Goal: Transaction & Acquisition: Book appointment/travel/reservation

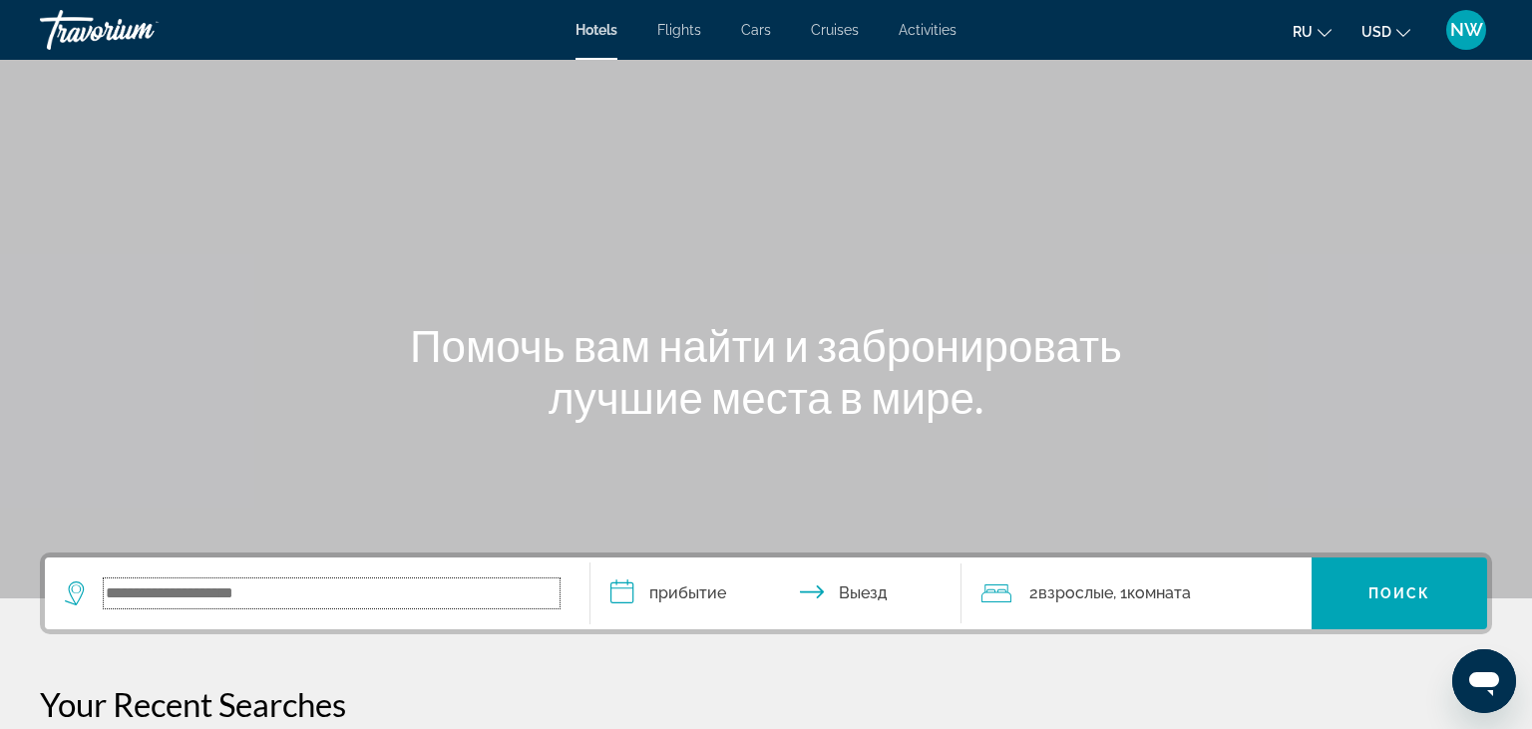
click at [312, 597] on input "Search widget" at bounding box center [332, 594] width 456 height 30
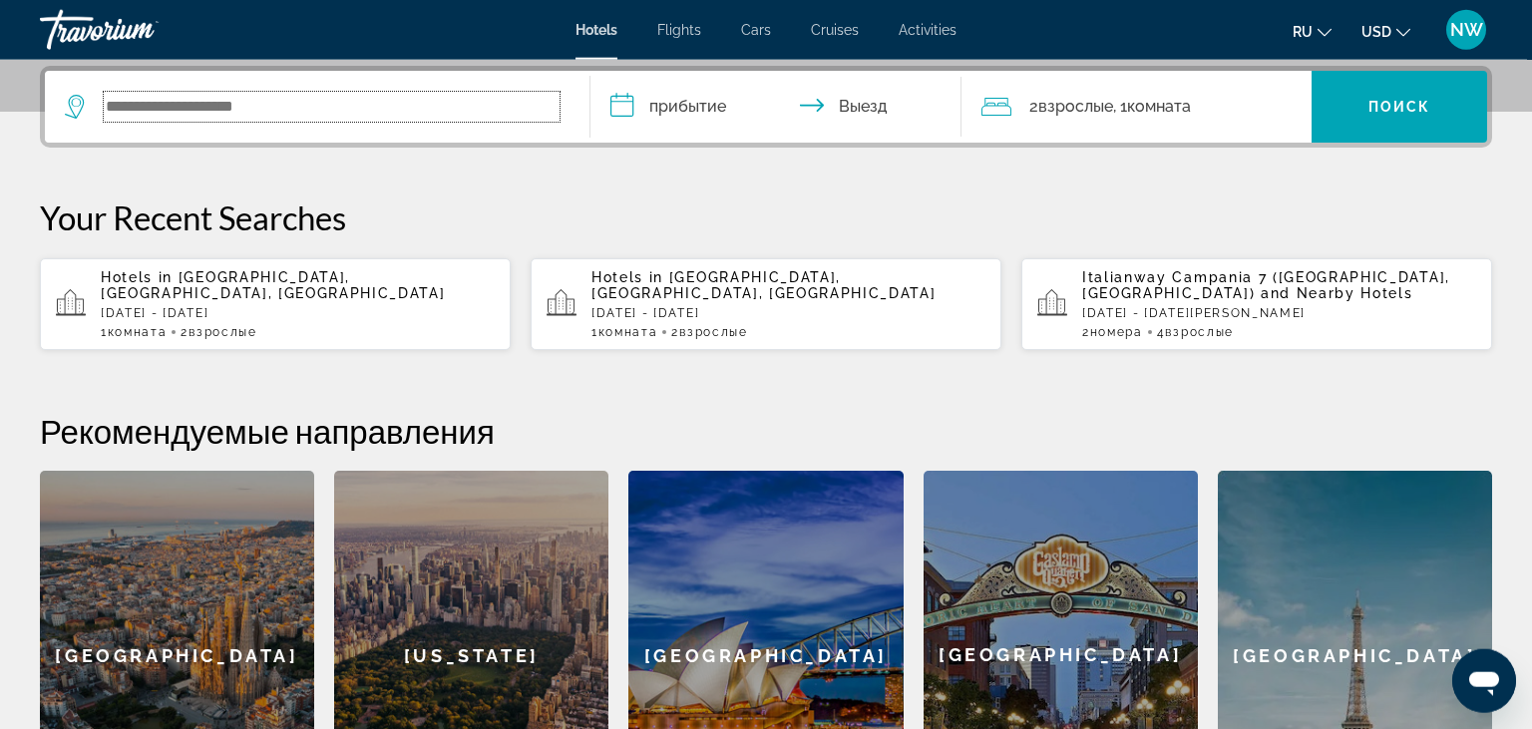
scroll to position [487, 0]
click at [314, 106] on input "Search widget" at bounding box center [332, 107] width 456 height 30
paste input "**********"
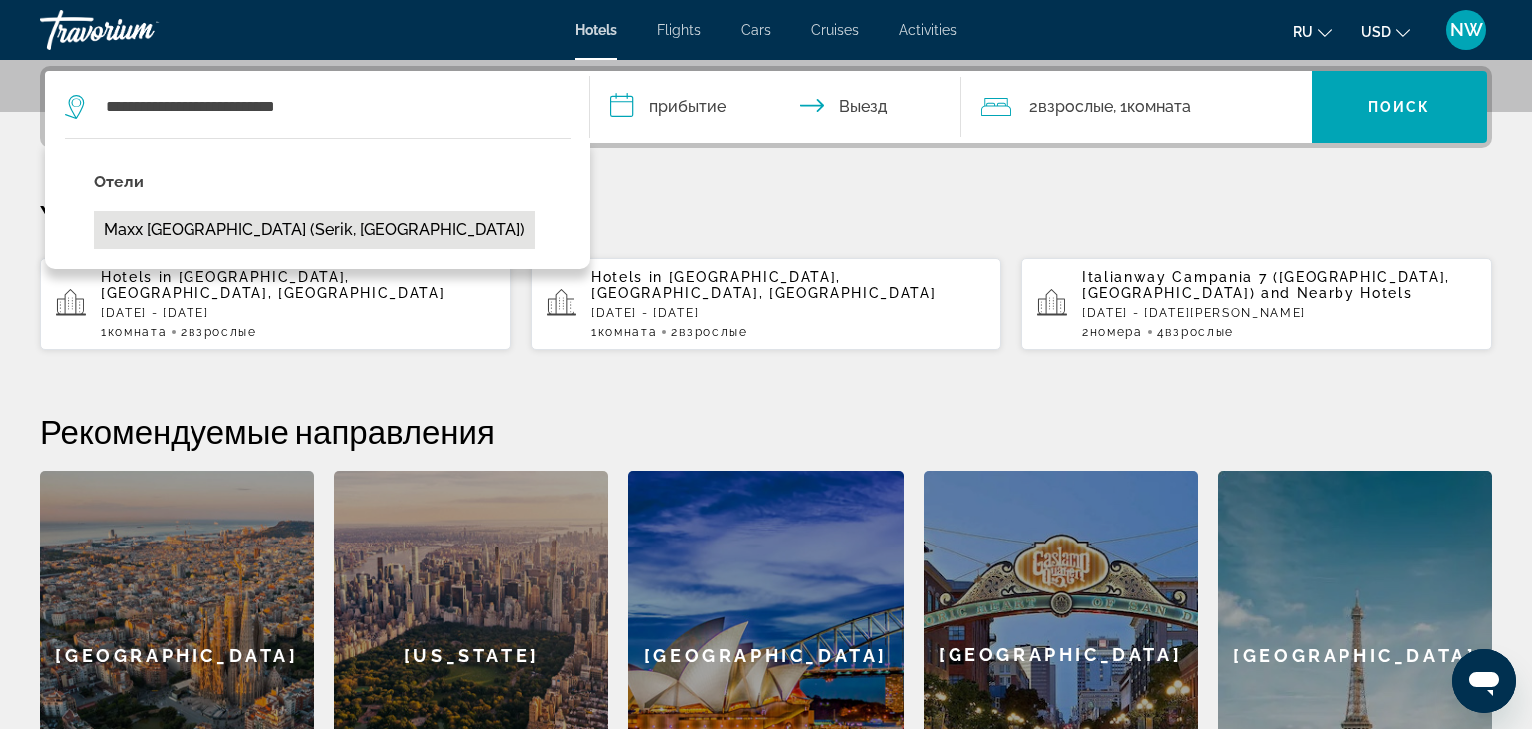
click at [274, 230] on button "Maxx [GEOGRAPHIC_DATA] (Serik, [GEOGRAPHIC_DATA])" at bounding box center [314, 231] width 441 height 38
type input "**********"
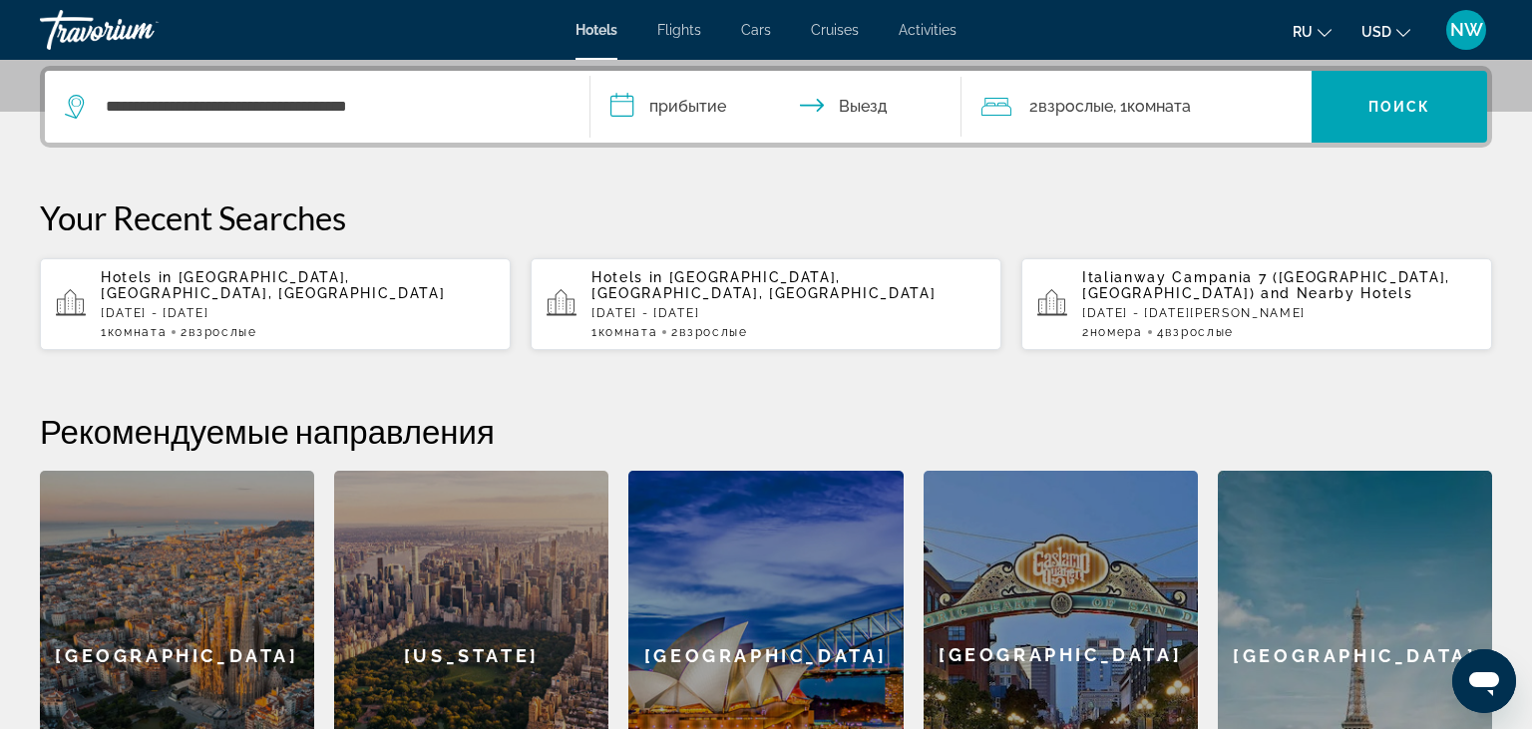
click at [704, 110] on input "**********" at bounding box center [780, 110] width 379 height 78
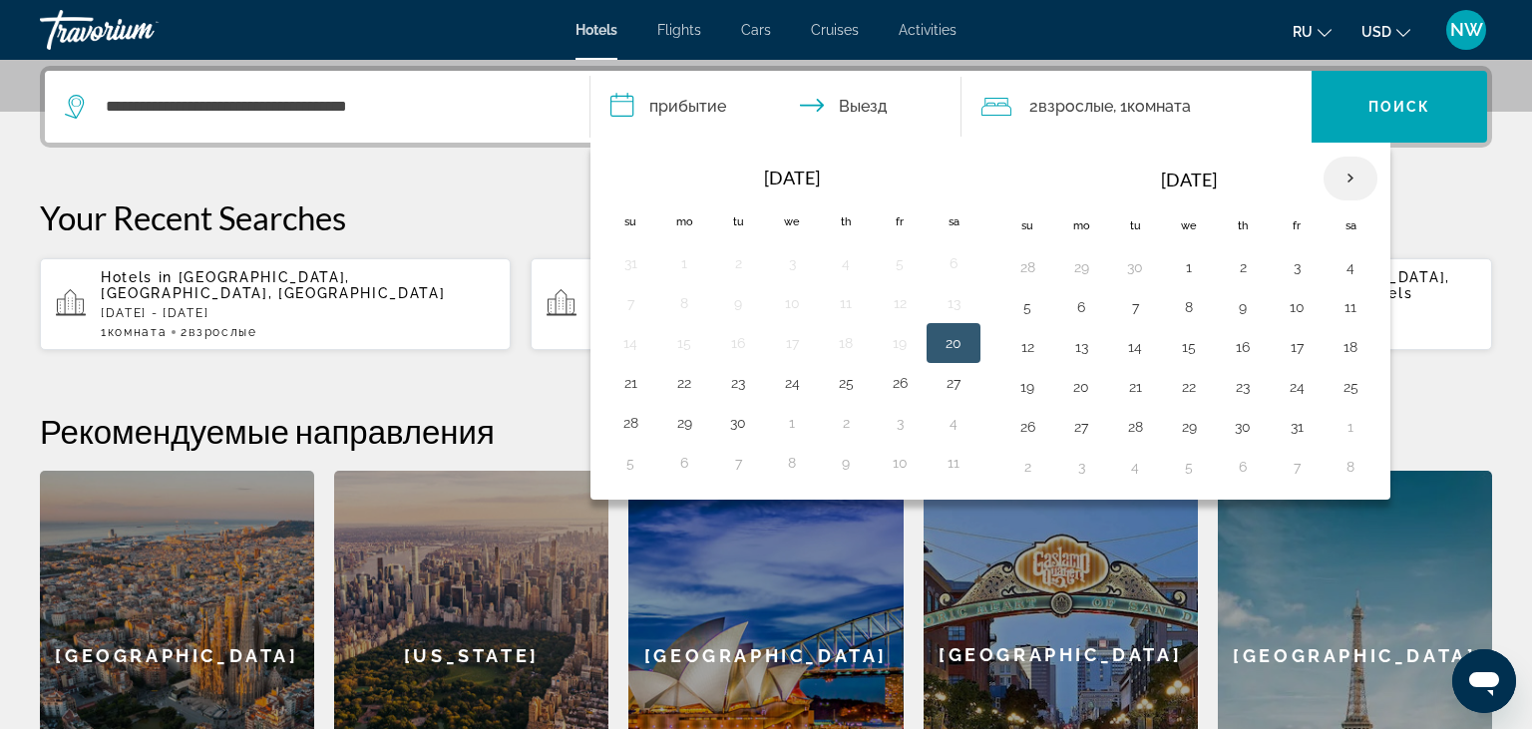
click at [1346, 174] on th "Next month" at bounding box center [1351, 179] width 54 height 44
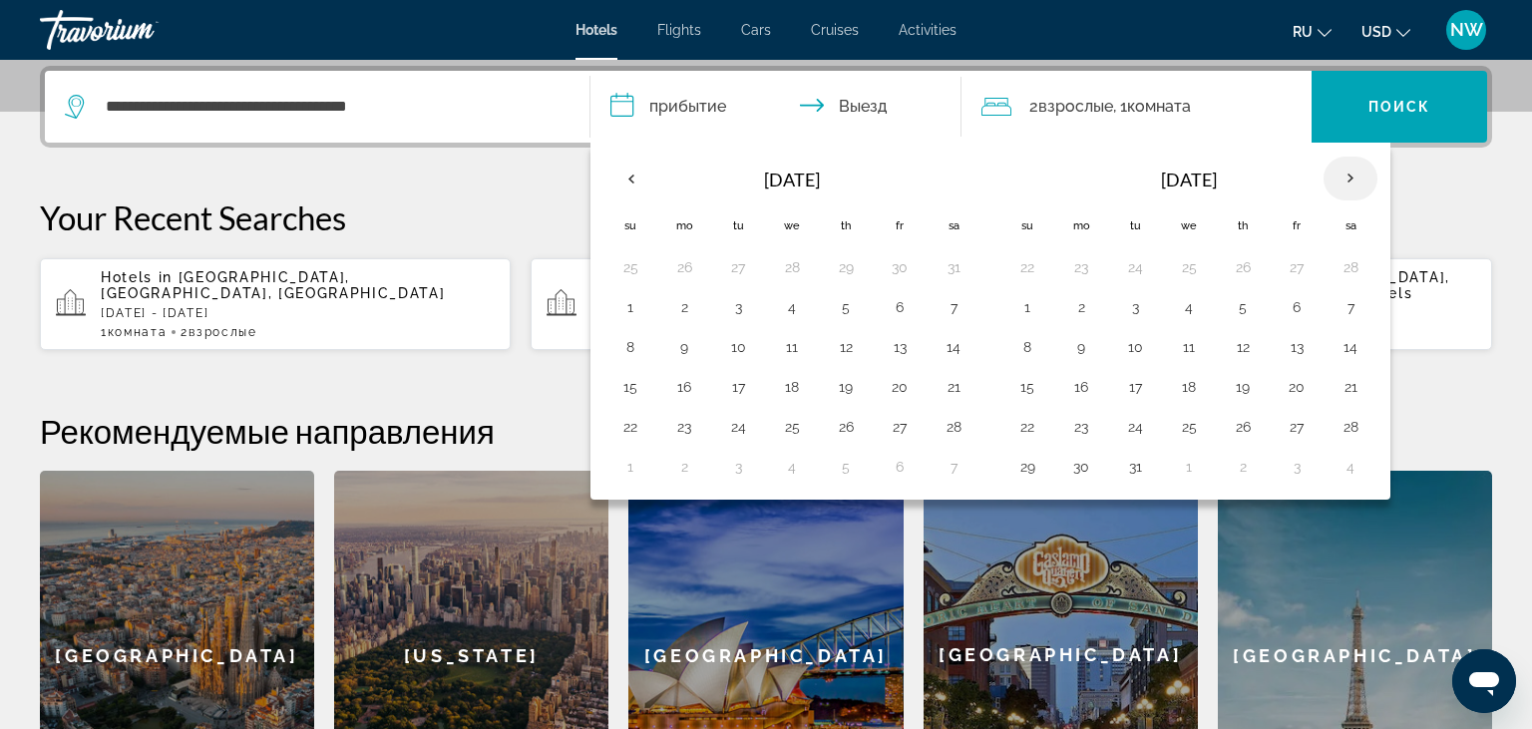
click at [1346, 174] on th "Next month" at bounding box center [1351, 179] width 54 height 44
click at [1345, 174] on th "Next month" at bounding box center [1351, 179] width 54 height 44
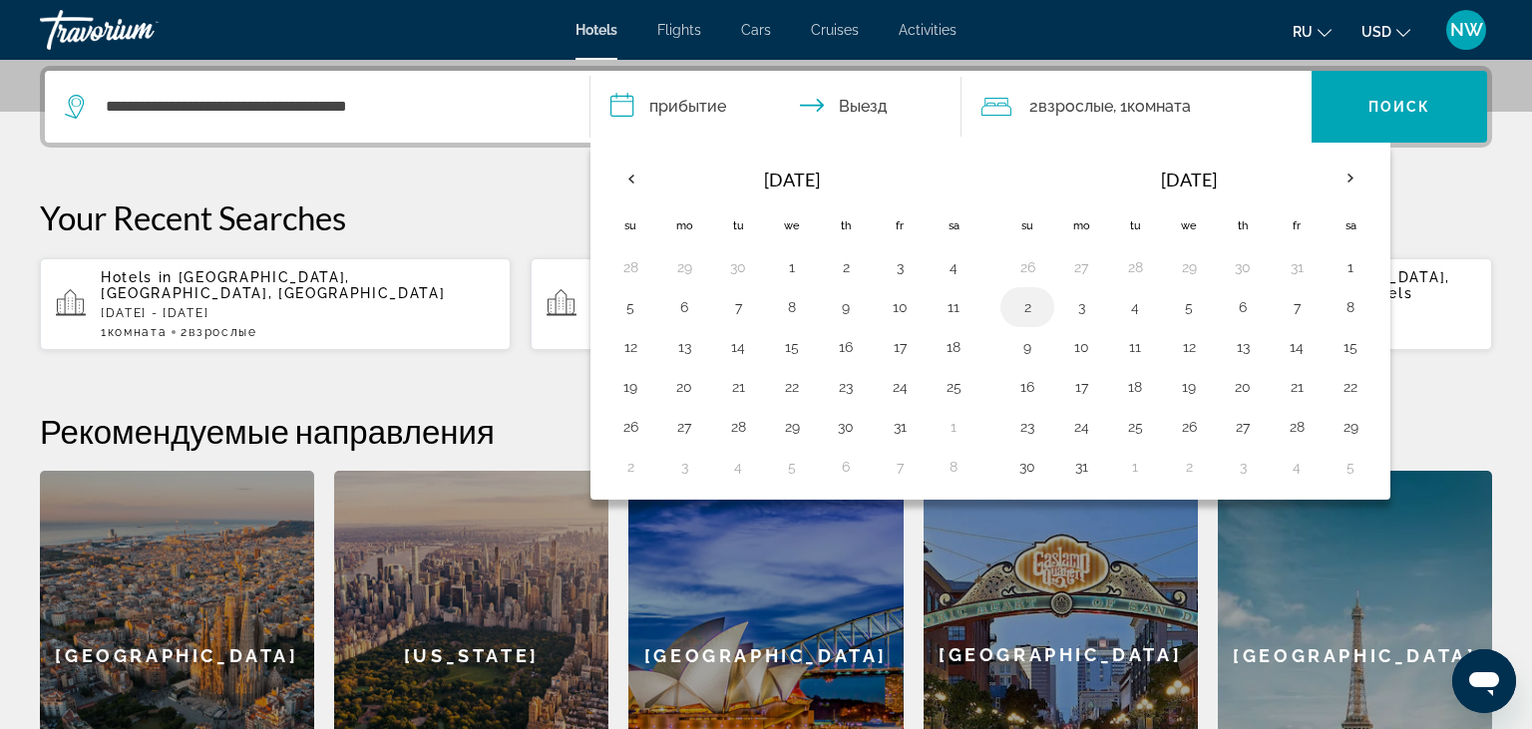
click at [1022, 303] on button "2" at bounding box center [1028, 307] width 32 height 28
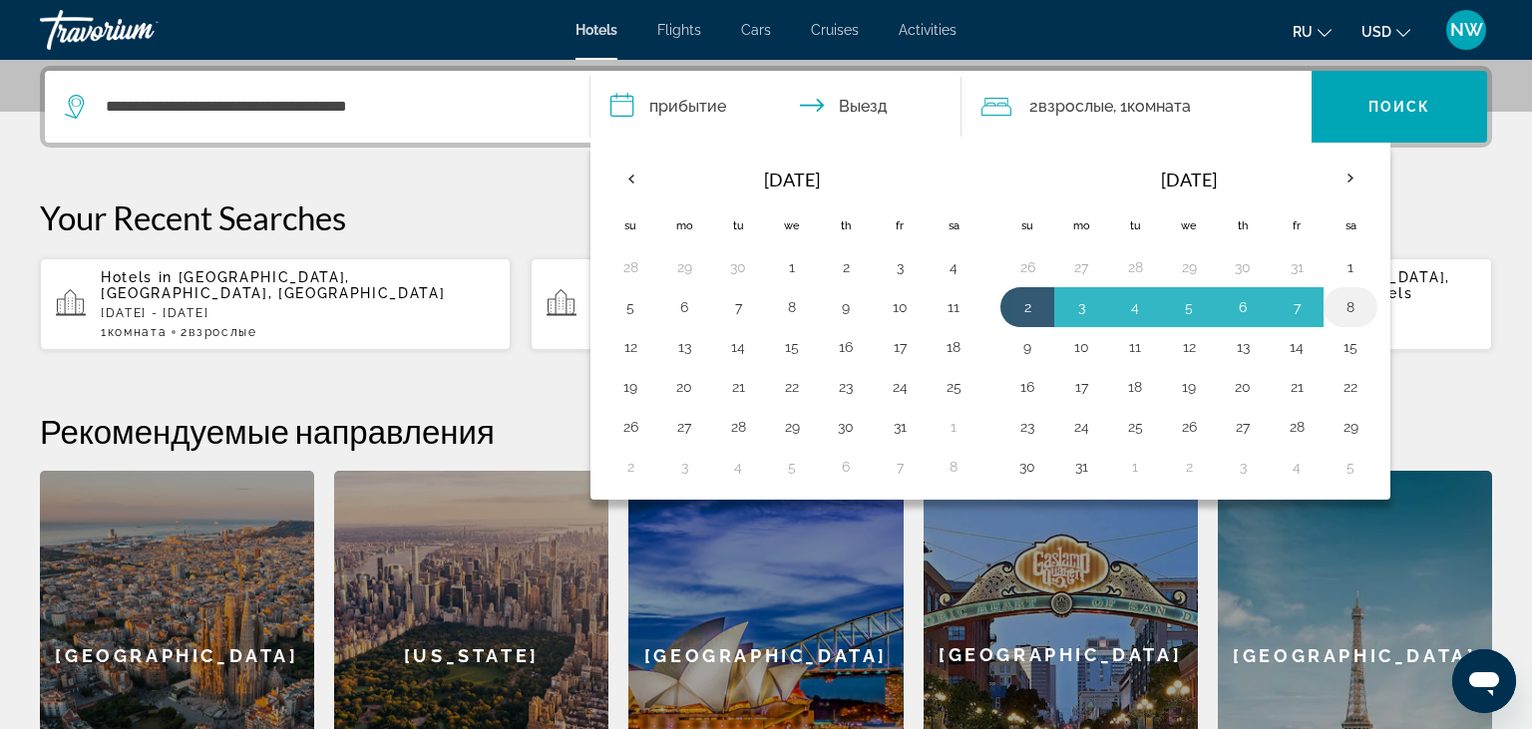
click at [1343, 301] on button "8" at bounding box center [1351, 307] width 32 height 28
type input "**********"
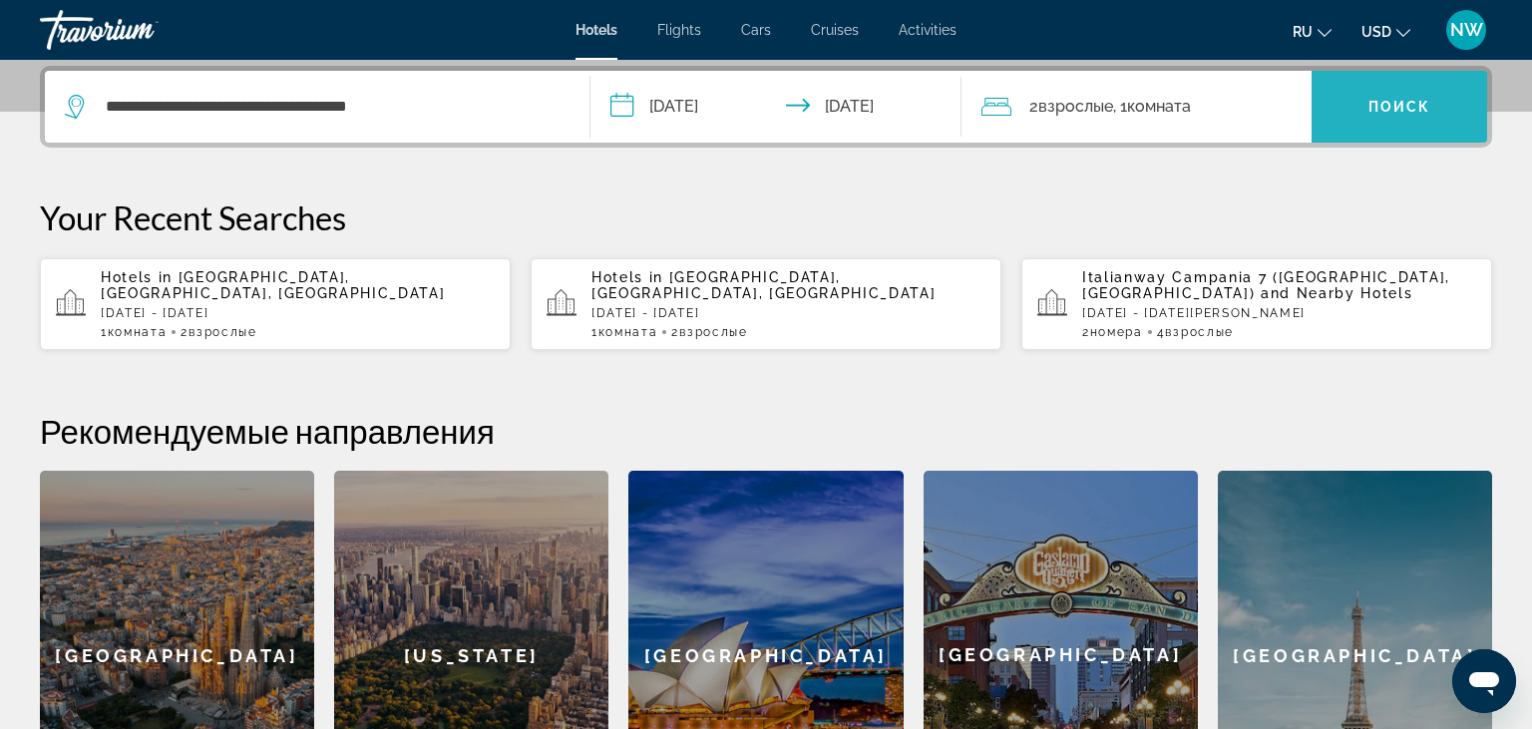
click at [1408, 109] on span "Поиск" at bounding box center [1400, 107] width 63 height 16
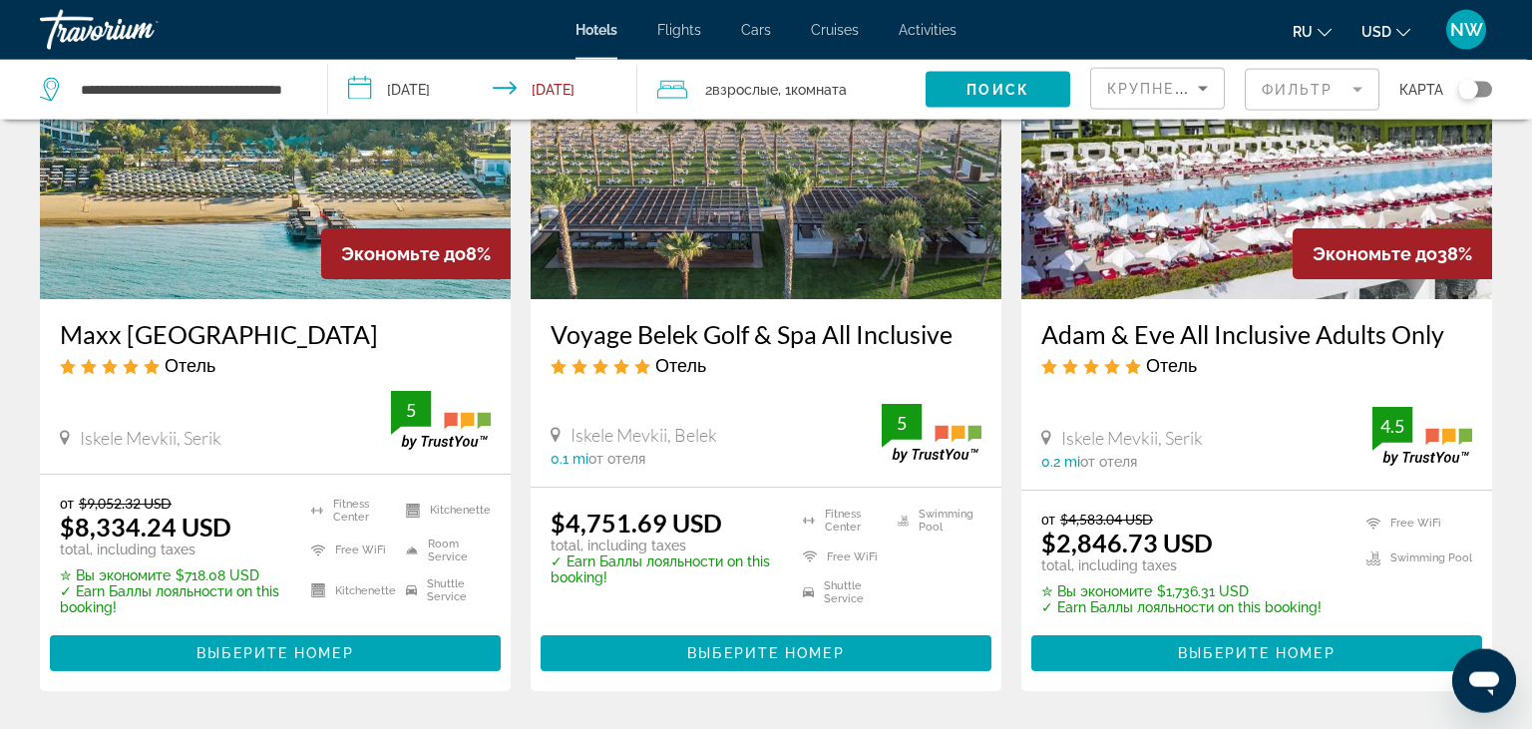
scroll to position [211, 0]
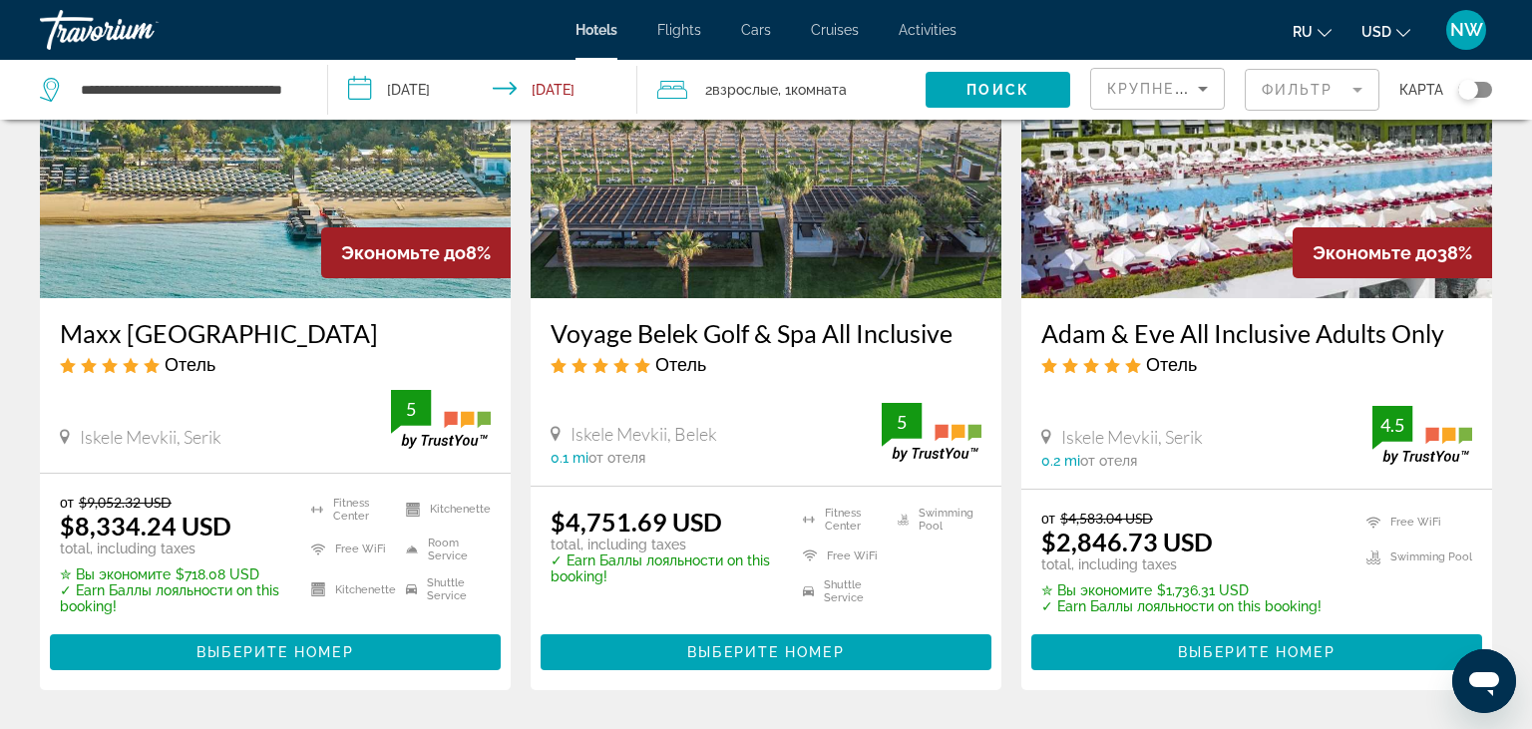
click at [1390, 35] on span "USD" at bounding box center [1377, 32] width 30 height 16
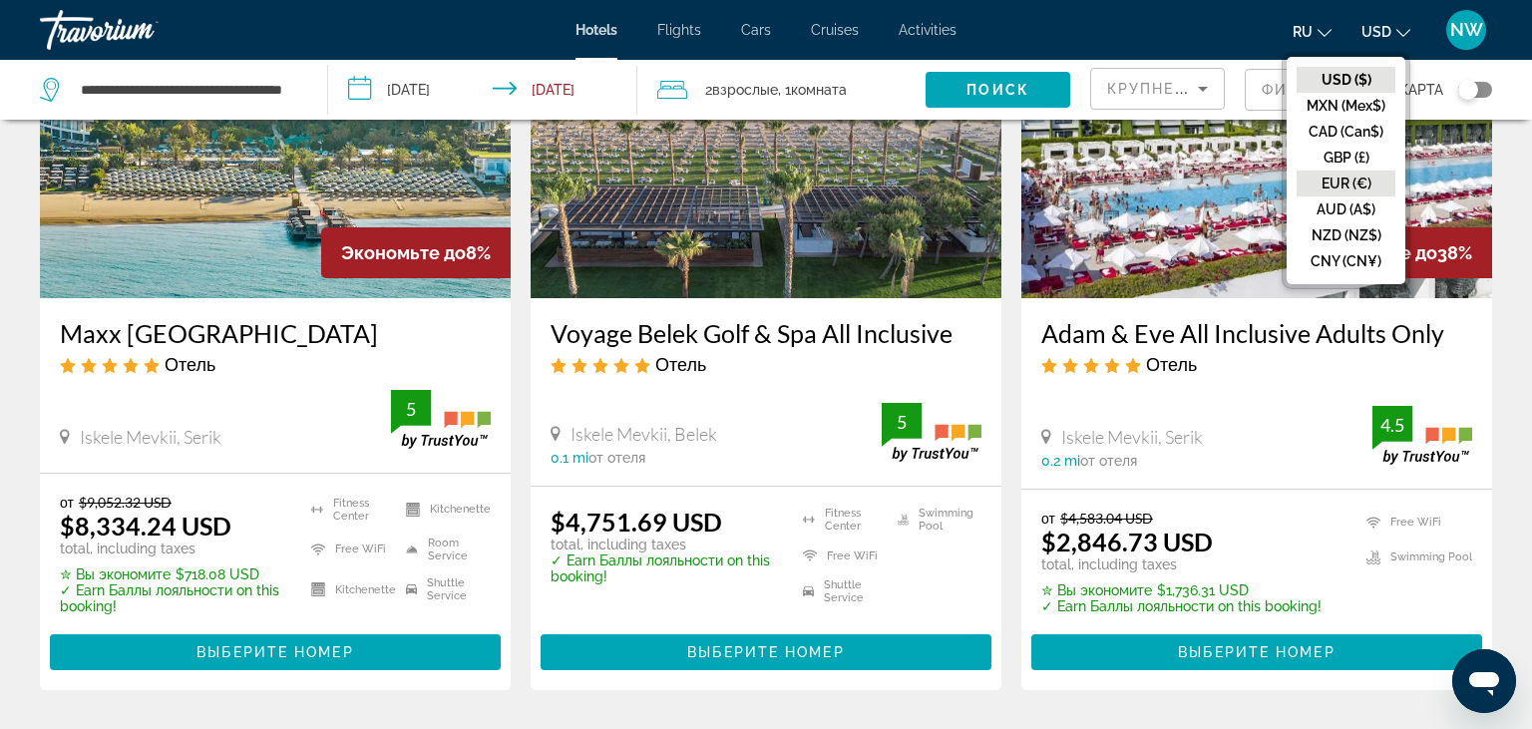
click at [1355, 179] on button "EUR (€)" at bounding box center [1346, 184] width 99 height 26
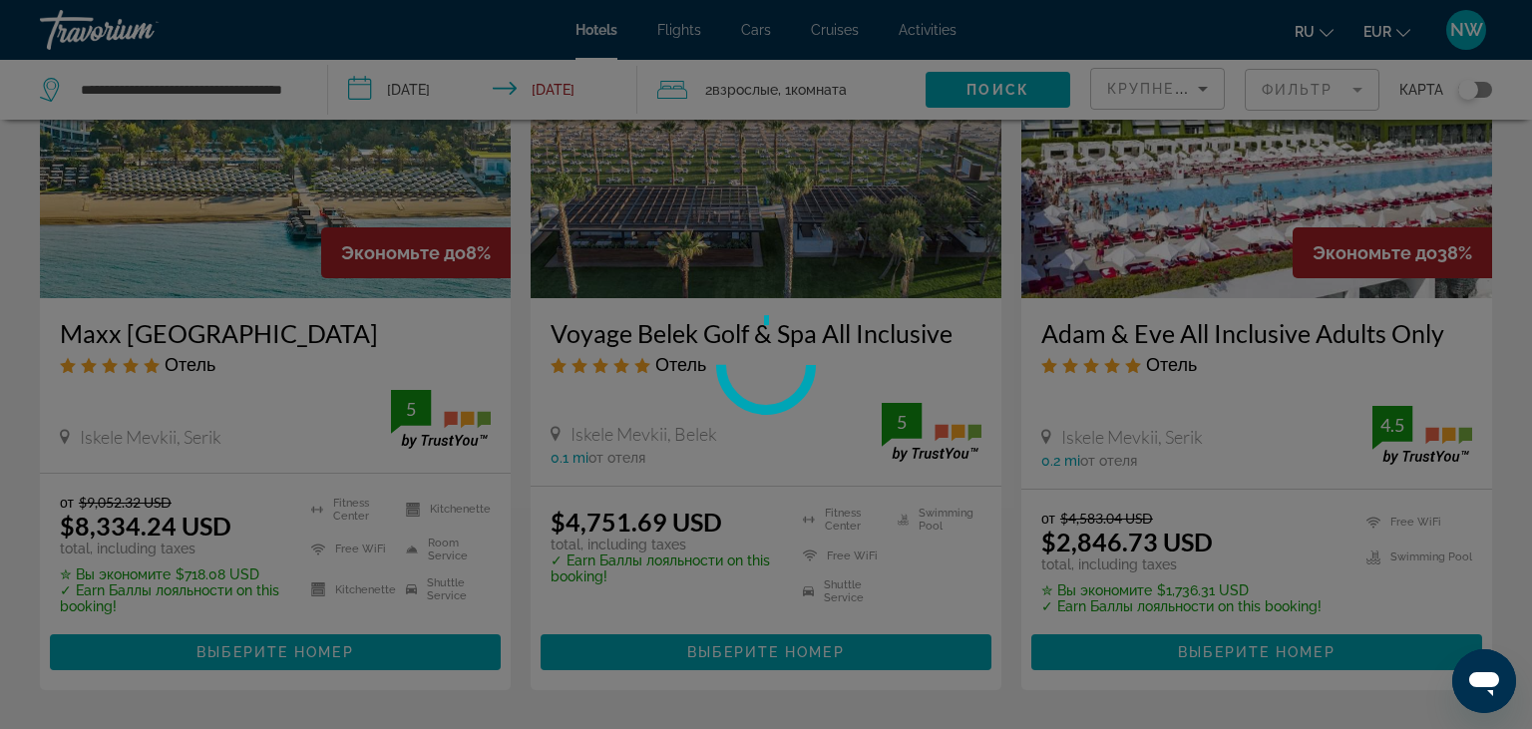
scroll to position [0, 0]
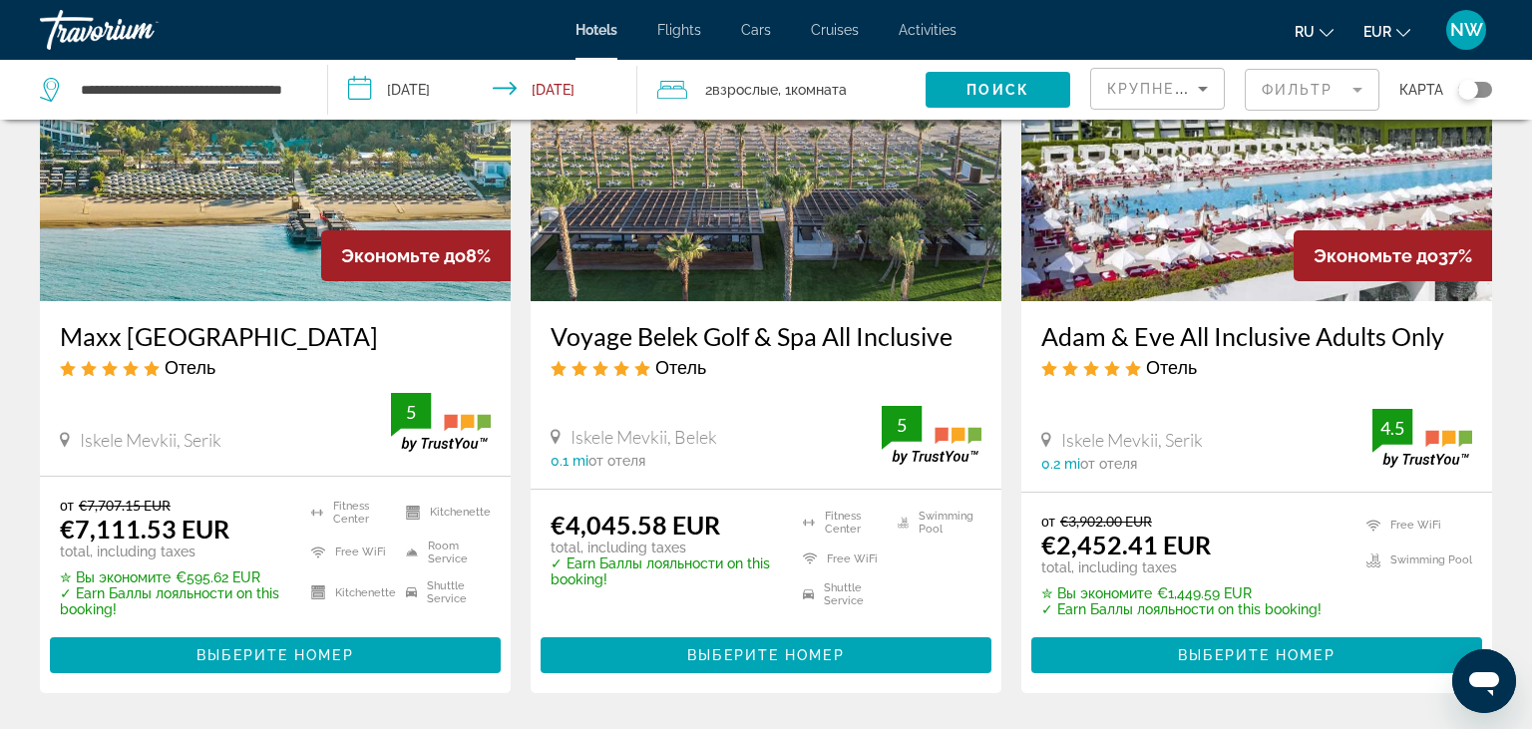
scroll to position [211, 0]
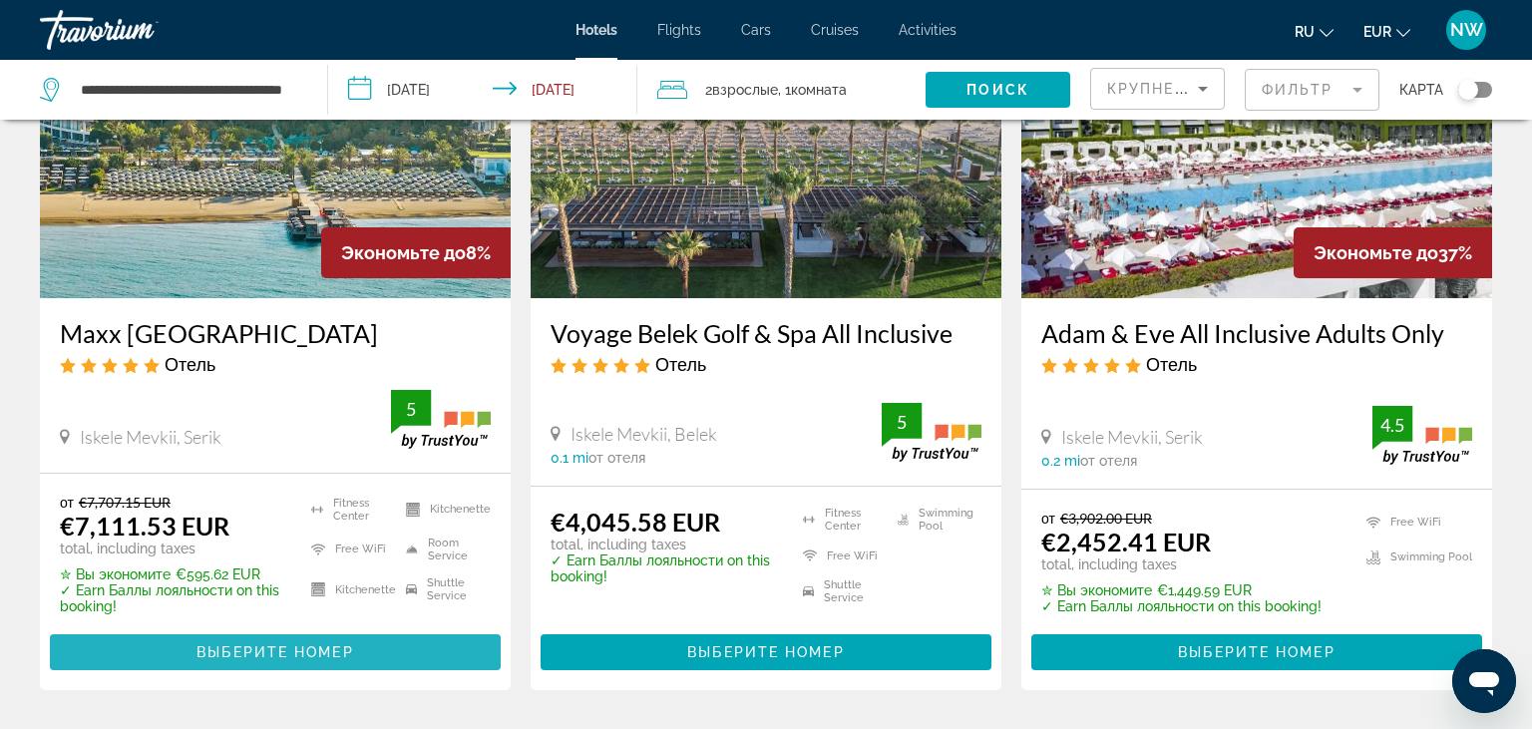
click at [256, 651] on span "Выберите номер" at bounding box center [275, 653] width 157 height 16
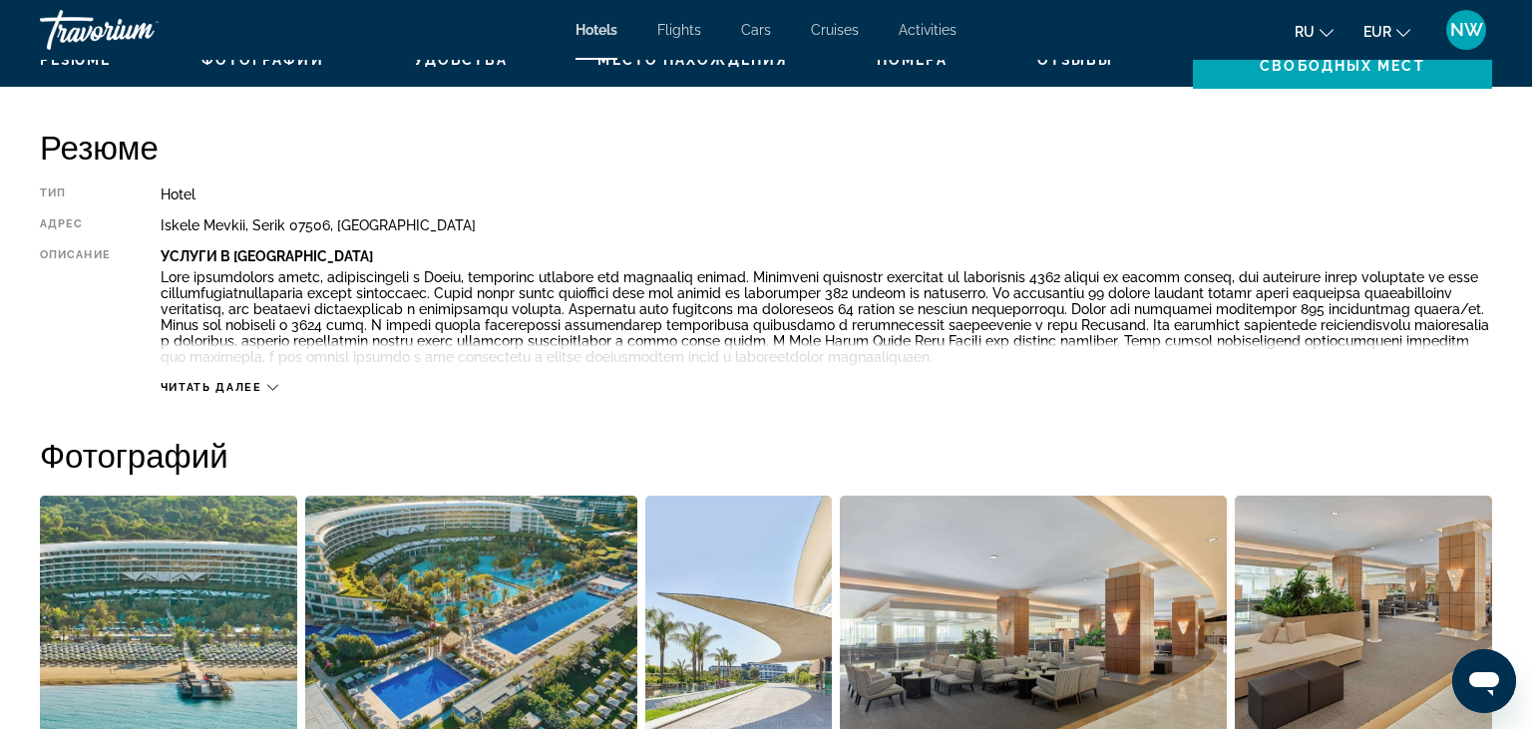
scroll to position [1054, 0]
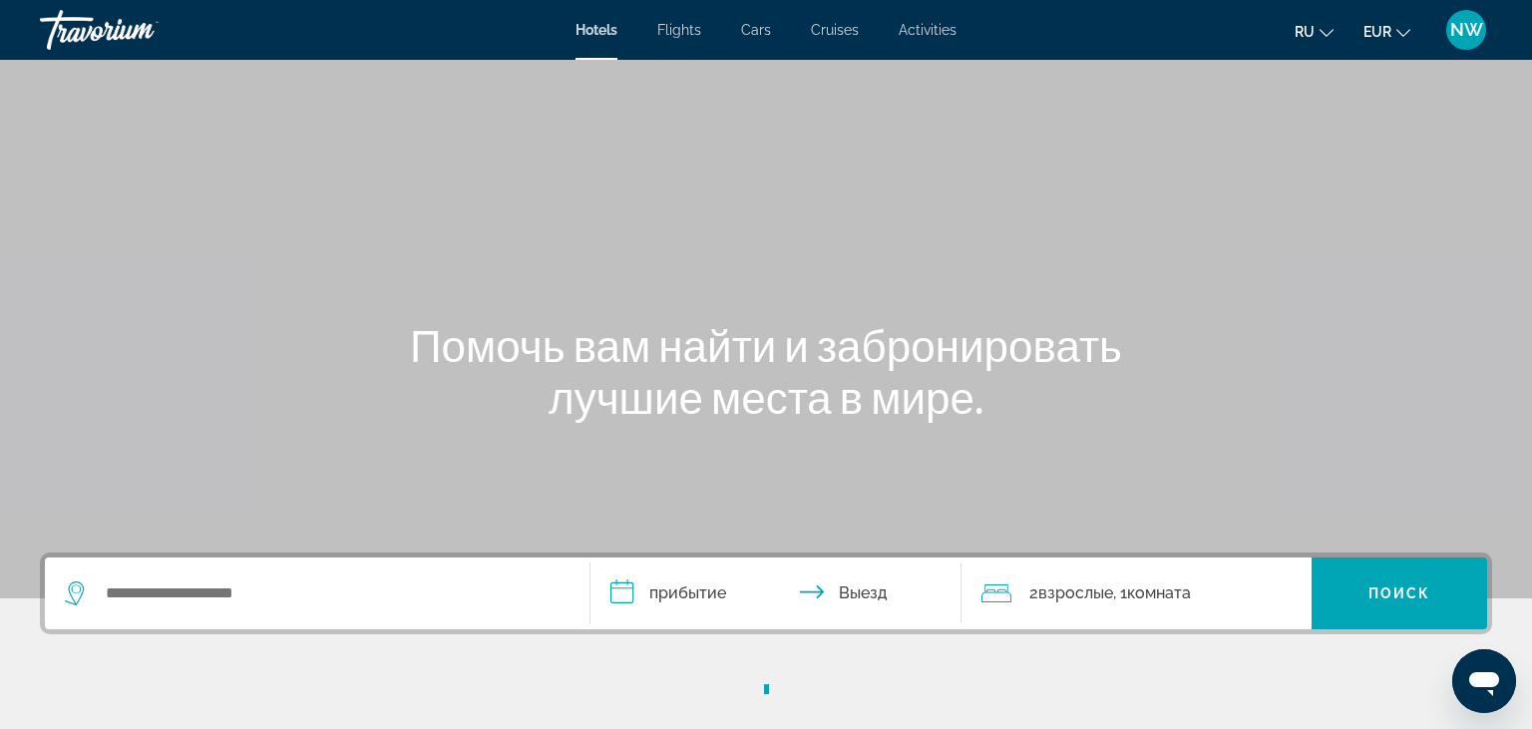
click at [85, 34] on div "Travorium" at bounding box center [140, 30] width 200 height 52
